Goal: Information Seeking & Learning: Check status

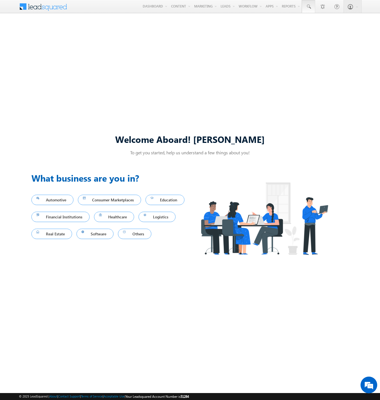
click at [308, 7] on span at bounding box center [309, 7] width 6 height 6
type input "8816488998"
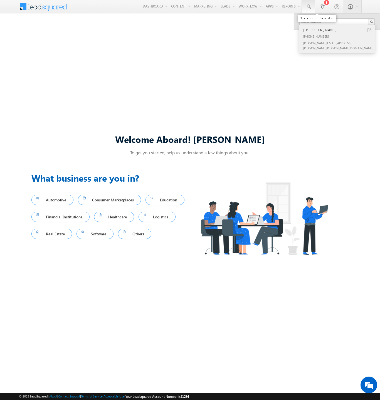
click at [339, 30] on div "[PERSON_NAME]" at bounding box center [339, 30] width 75 height 6
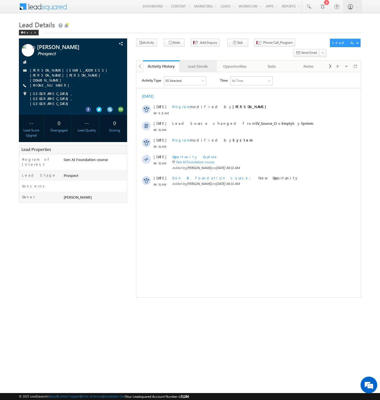
click at [198, 63] on div "Lead Details" at bounding box center [197, 66] width 27 height 7
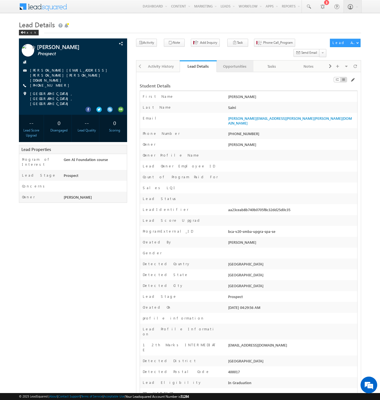
click at [235, 63] on div "Opportunities" at bounding box center [234, 66] width 27 height 7
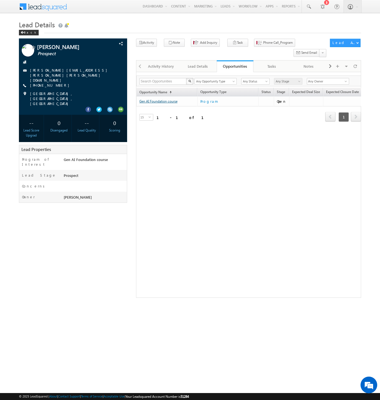
click at [167, 99] on link "Gen AI Foundation course" at bounding box center [158, 101] width 38 height 4
